Goal: Communication & Community: Answer question/provide support

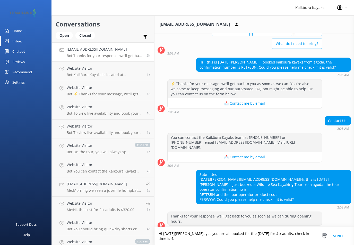
scroll to position [45, 0]
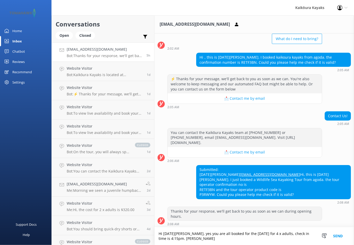
type textarea "Hi [DATE][PERSON_NAME], yes you are all booked for the [DATE] for 4 x adults, c…"
click at [337, 235] on button "Send" at bounding box center [337, 237] width 19 height 18
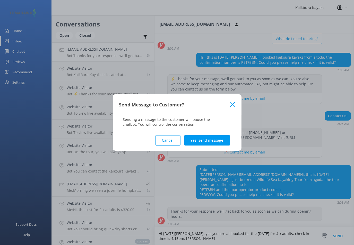
click at [203, 139] on button "Yes, send message" at bounding box center [207, 140] width 46 height 10
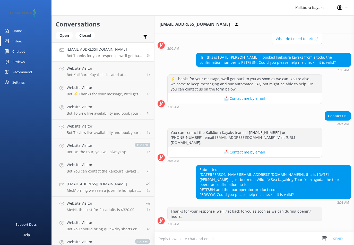
scroll to position [79, 0]
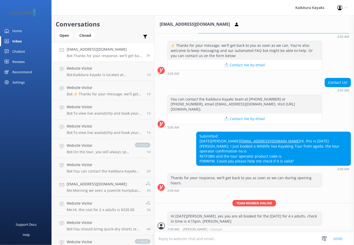
click at [21, 40] on div "Inbox" at bounding box center [17, 41] width 10 height 10
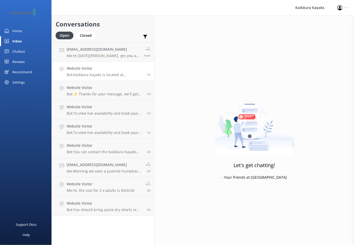
click at [83, 72] on div "Website Visitor Bot: Kaikōura Kayaks is located at [STREET_ADDRESS]. For direct…" at bounding box center [105, 71] width 76 height 11
